Goal: Answer question/provide support

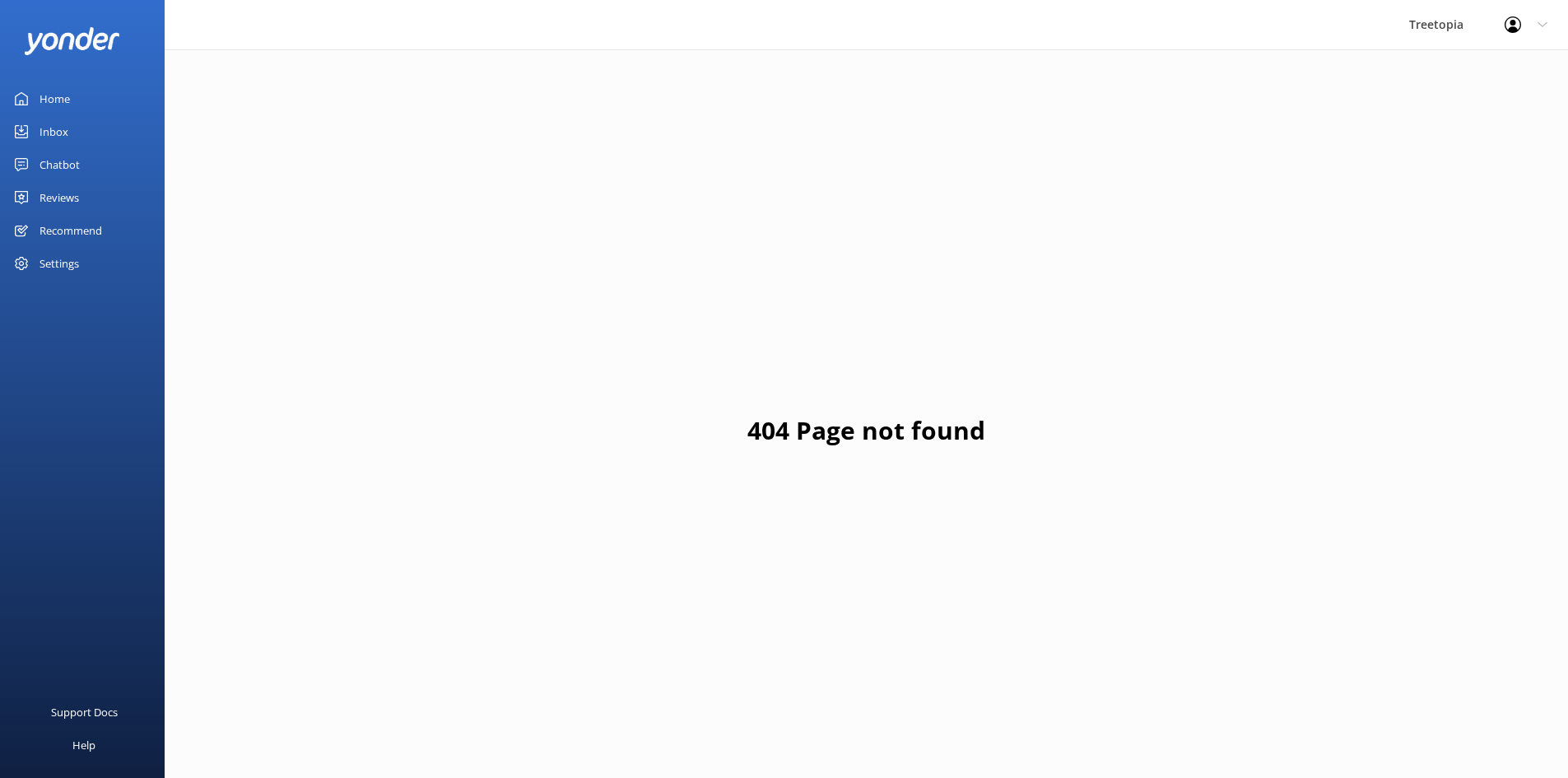
click at [45, 167] on div "Chatbot" at bounding box center [60, 165] width 41 height 33
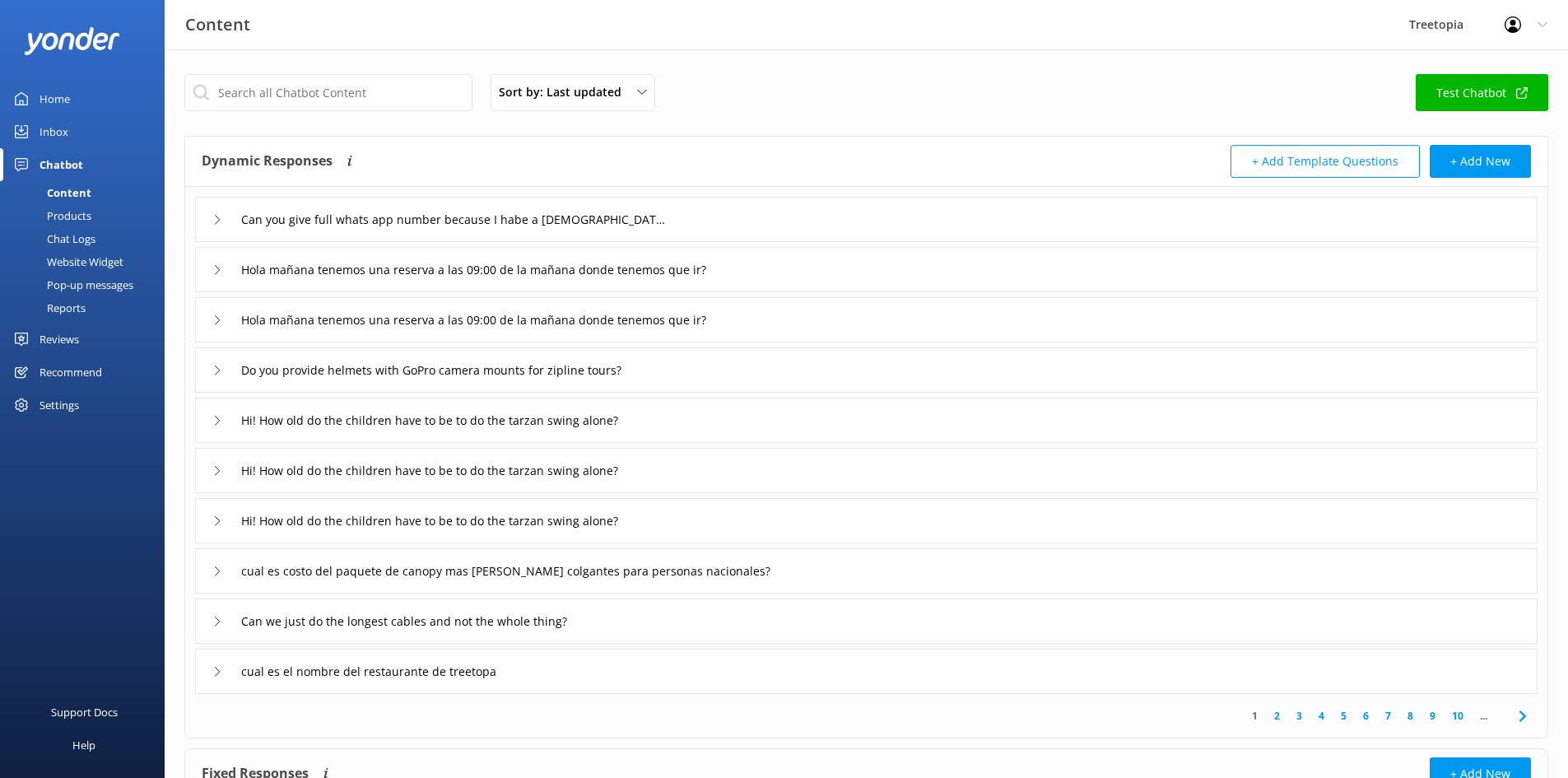
click at [97, 135] on link "Inbox" at bounding box center [82, 132] width 165 height 33
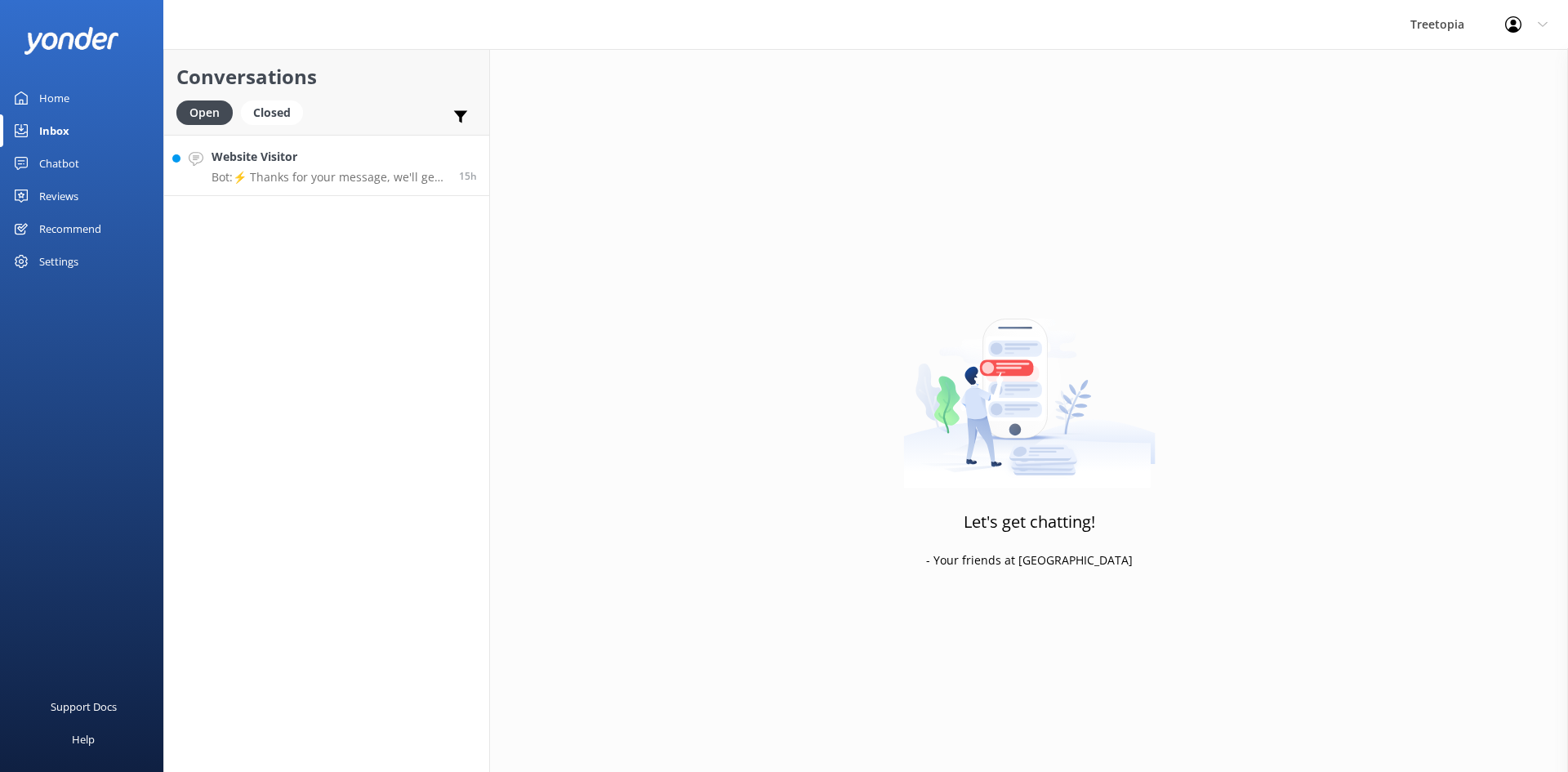
click at [253, 166] on div "Website Visitor Bot: ⚡ Thanks for your message, we'll get back to you as soon a…" at bounding box center [328, 165] width 235 height 36
